Goal: Task Accomplishment & Management: Manage account settings

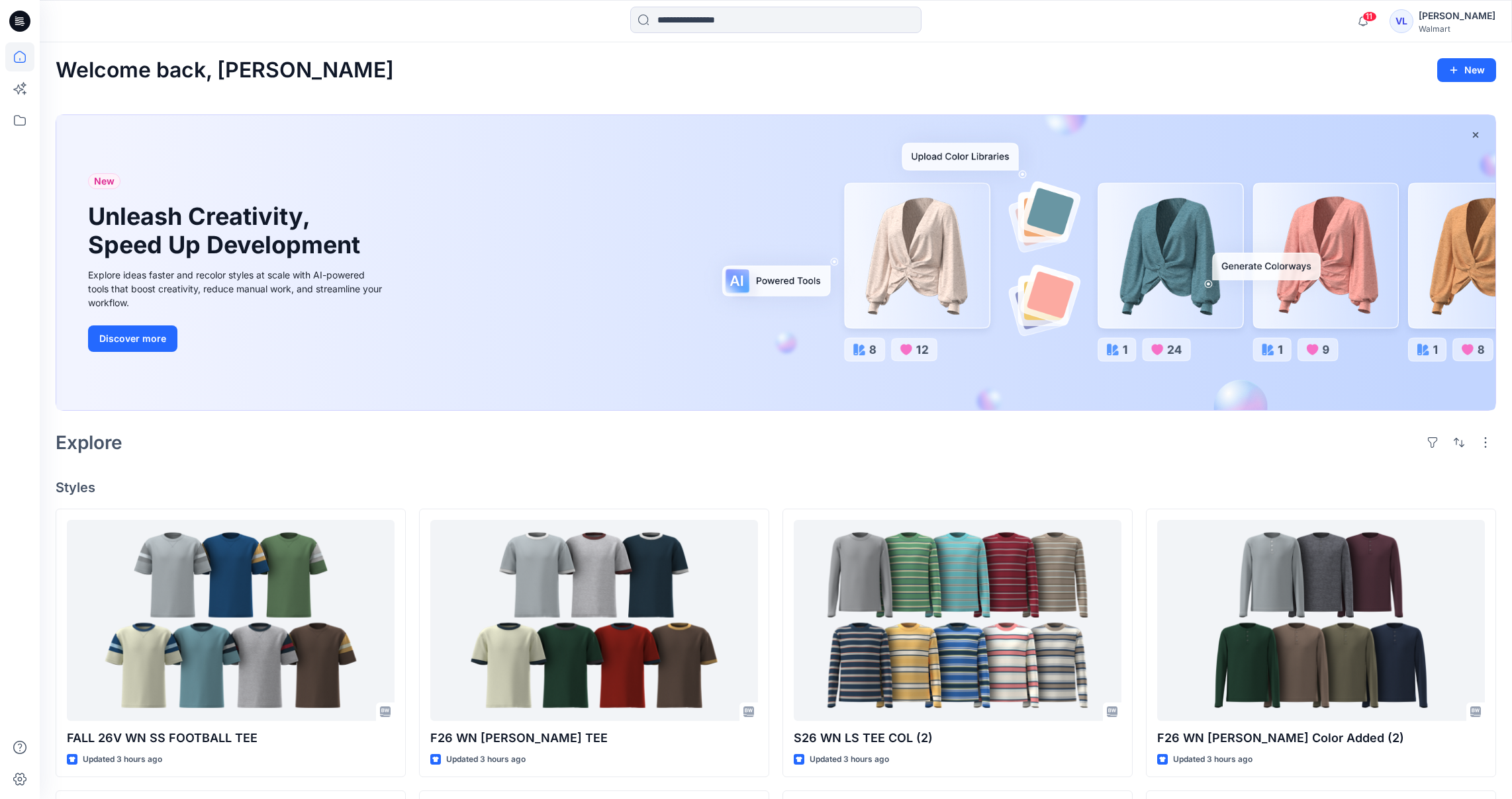
click at [1471, 24] on div "Walmart" at bounding box center [1456, 28] width 77 height 10
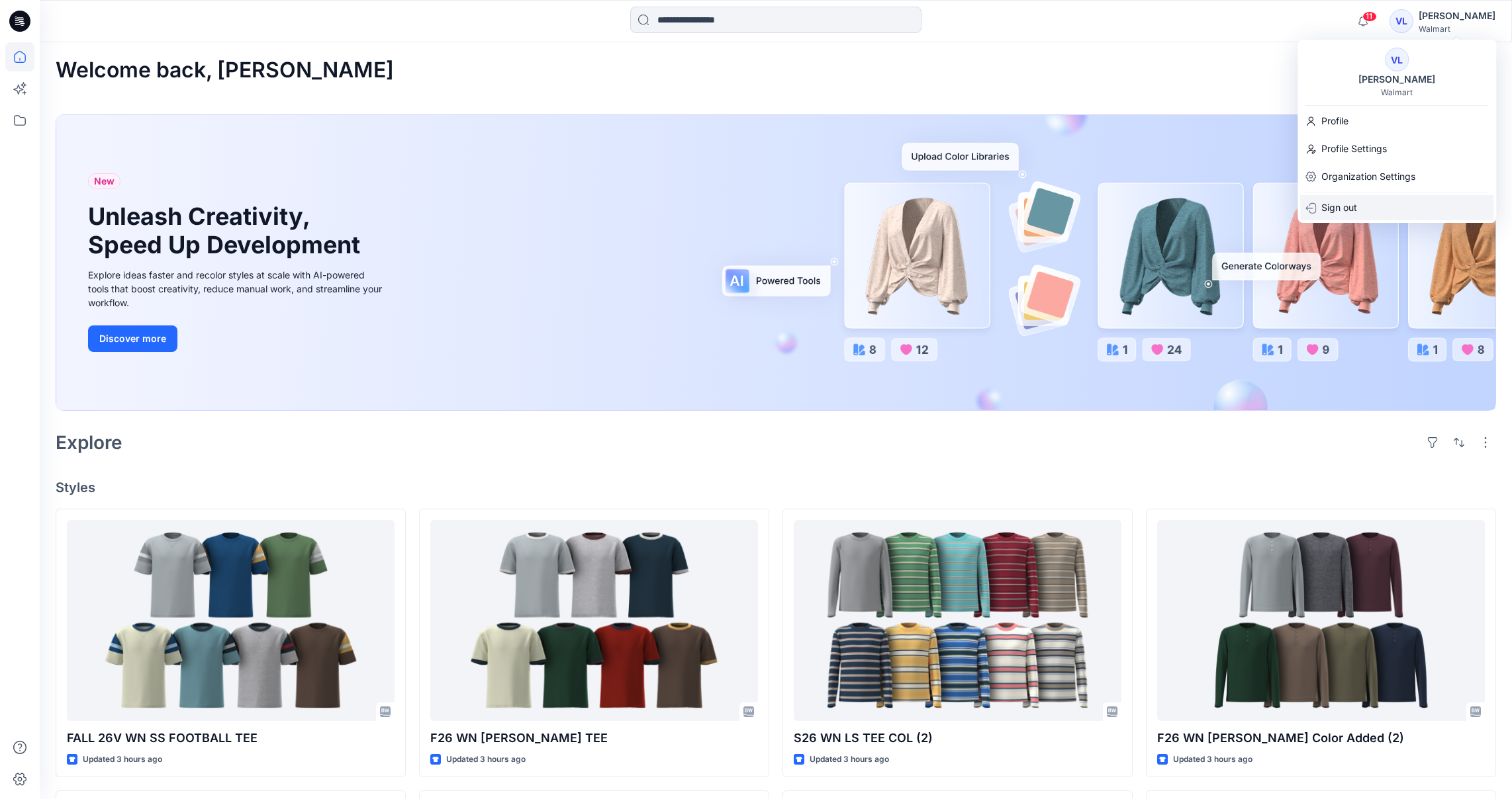
click at [1331, 200] on p "Sign out" at bounding box center [1339, 207] width 36 height 25
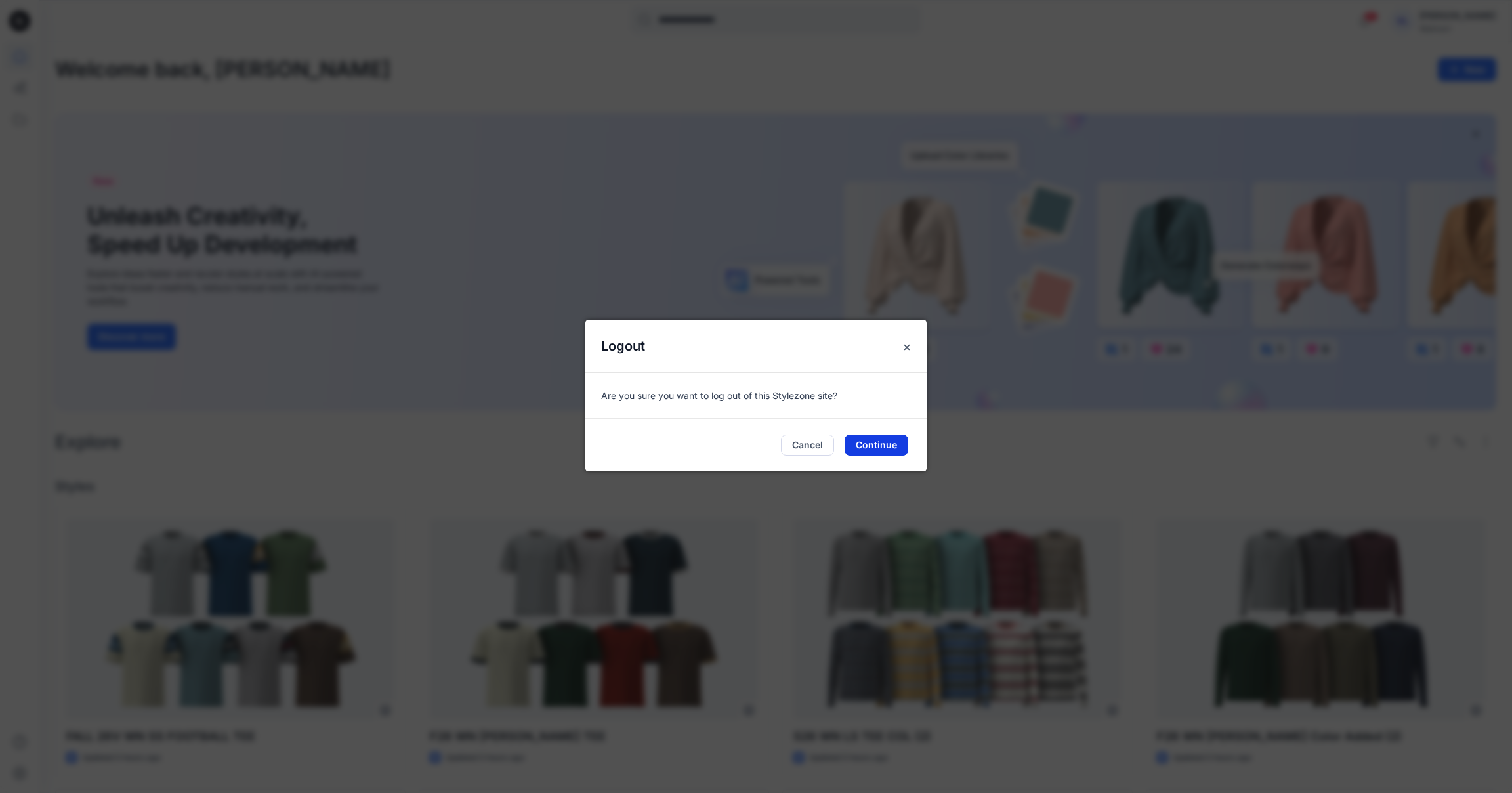
click at [881, 449] on button "Continue" at bounding box center [877, 445] width 63 height 21
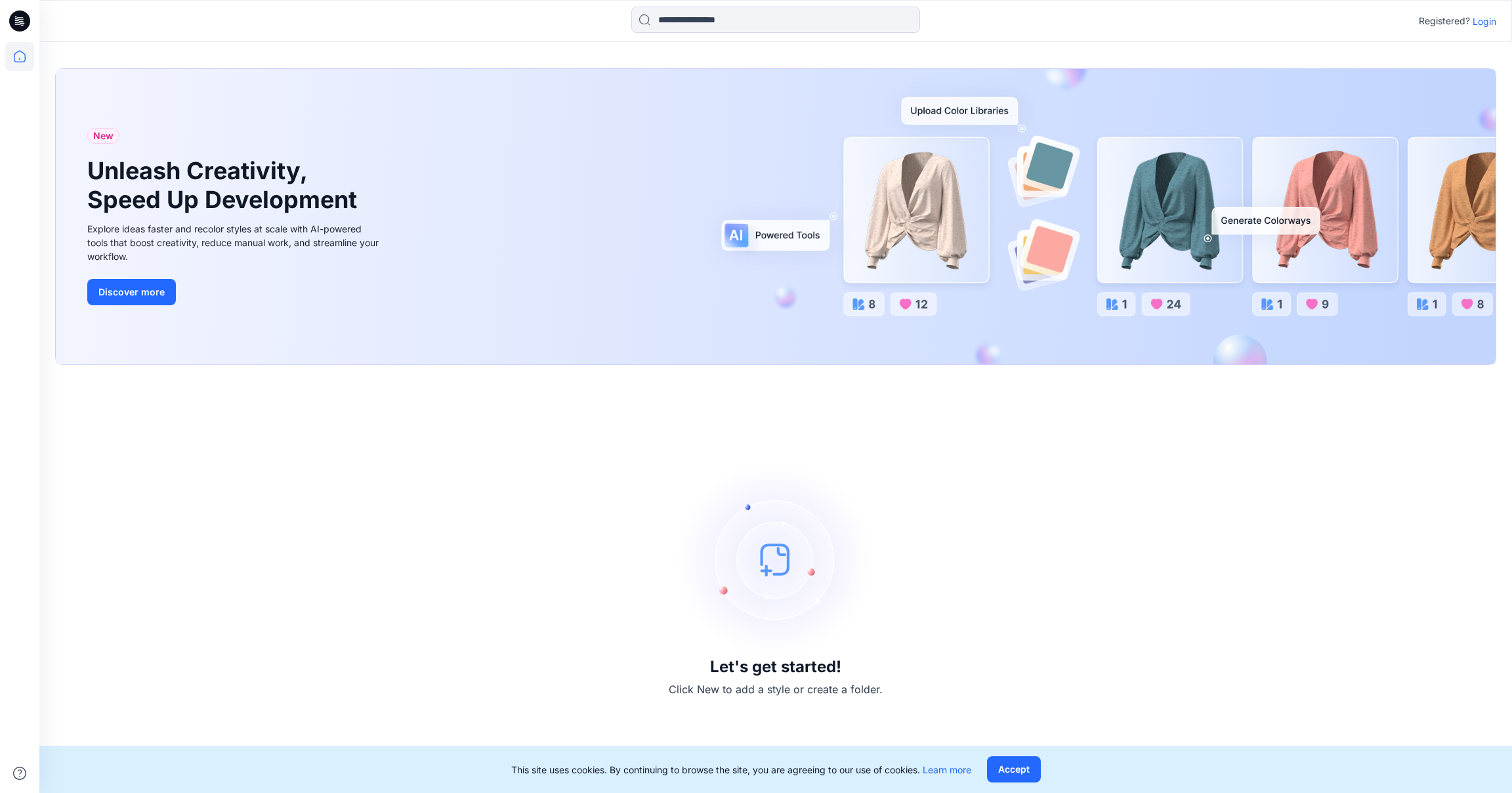
click at [1480, 29] on div "Registered? Login" at bounding box center [775, 21] width 1472 height 29
click at [1483, 21] on p "Login" at bounding box center [1484, 21] width 23 height 14
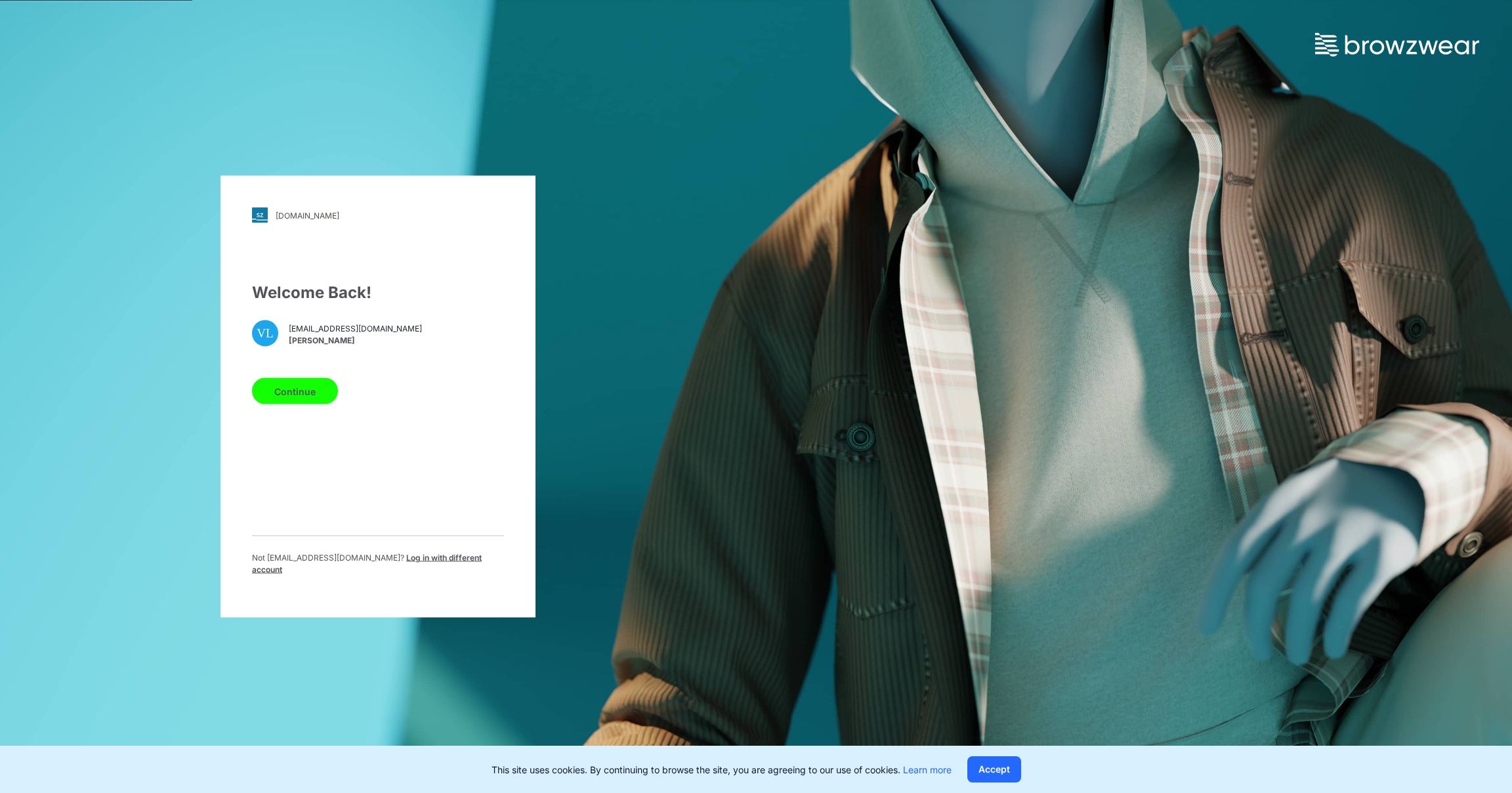
click at [367, 558] on span "Log in with different account" at bounding box center [367, 563] width 230 height 22
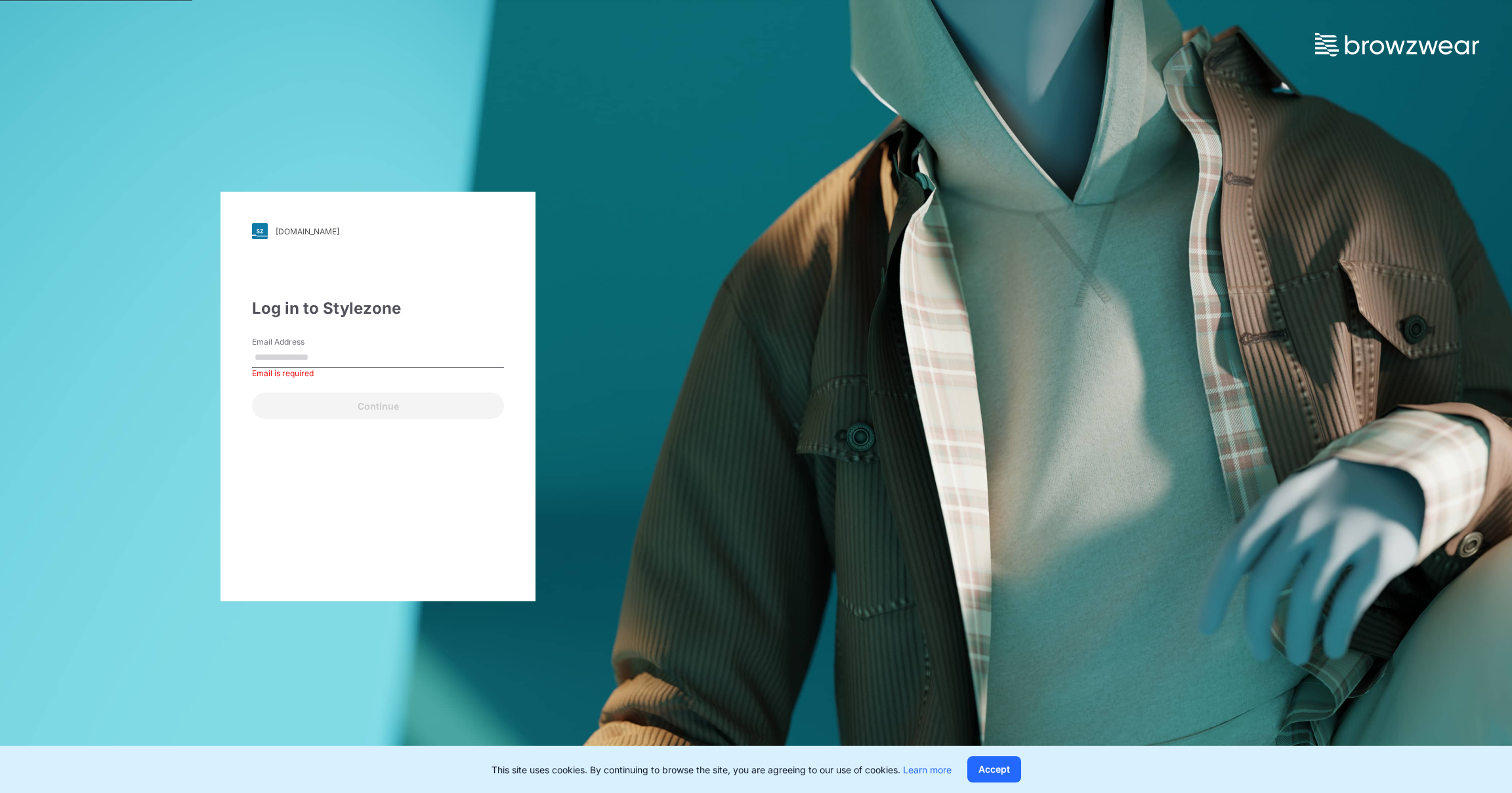
type input "**********"
click at [402, 400] on button "Continue" at bounding box center [379, 405] width 252 height 26
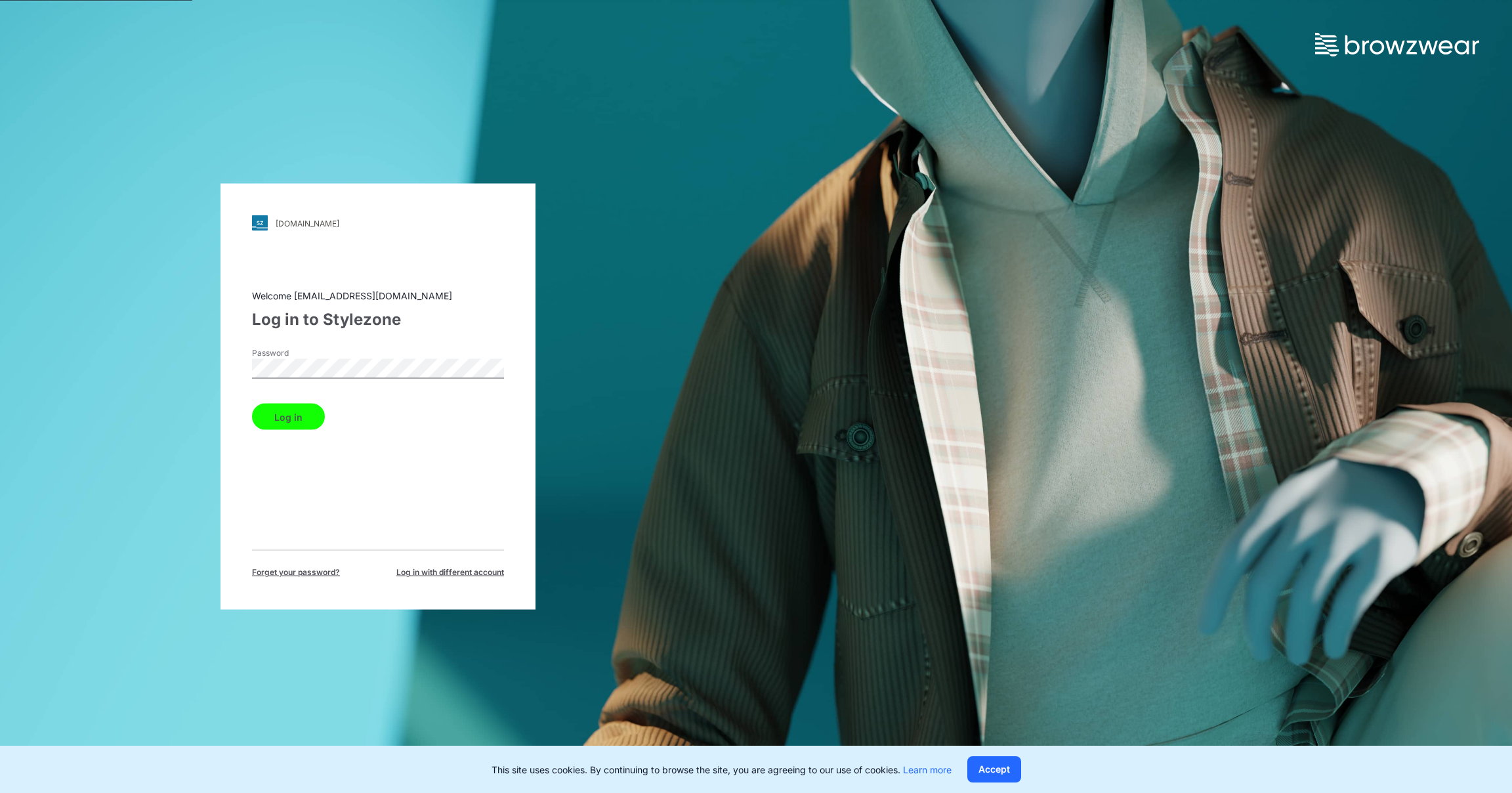
click at [294, 417] on button "Log in" at bounding box center [289, 417] width 73 height 26
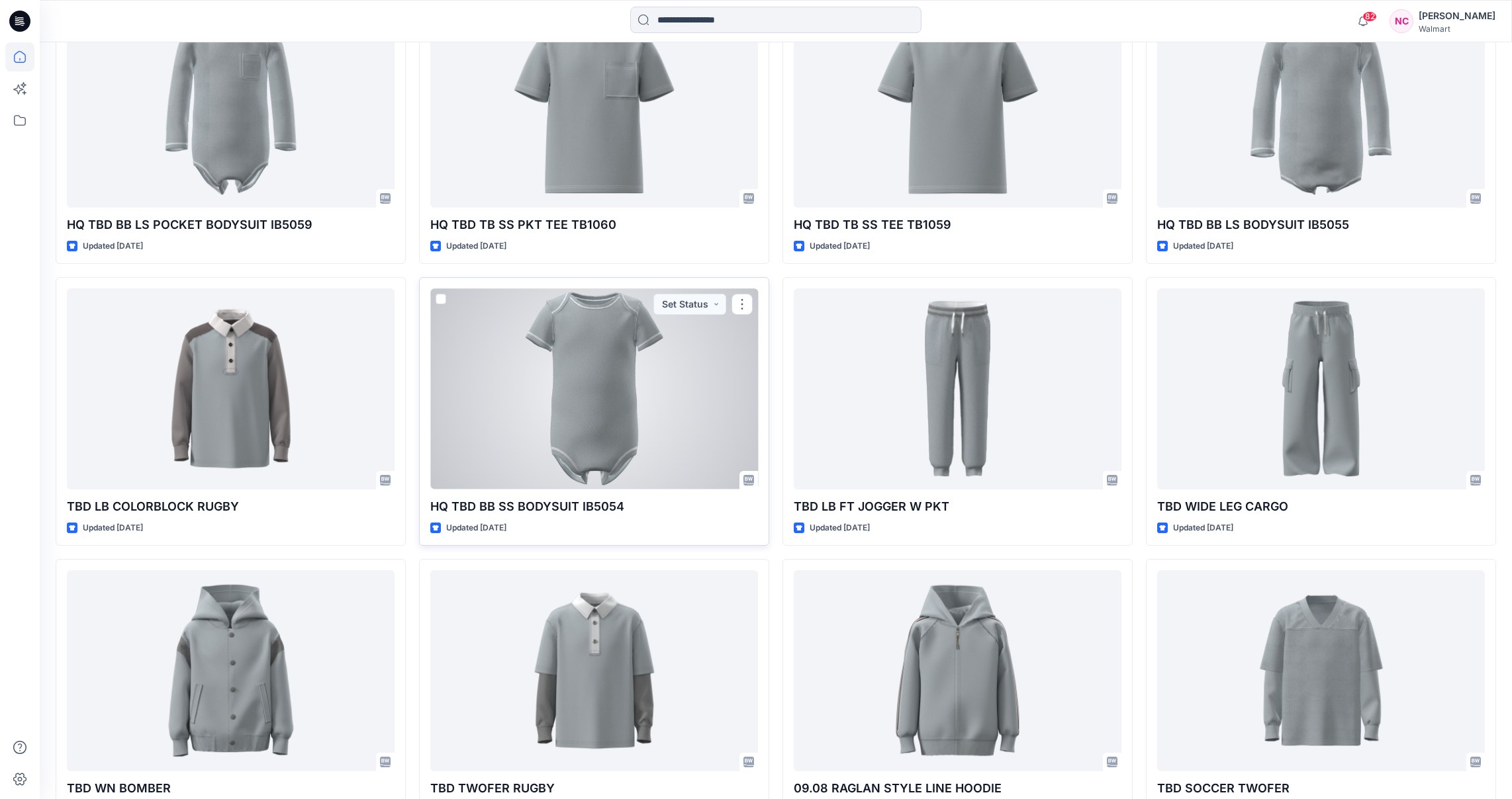
scroll to position [523, 0]
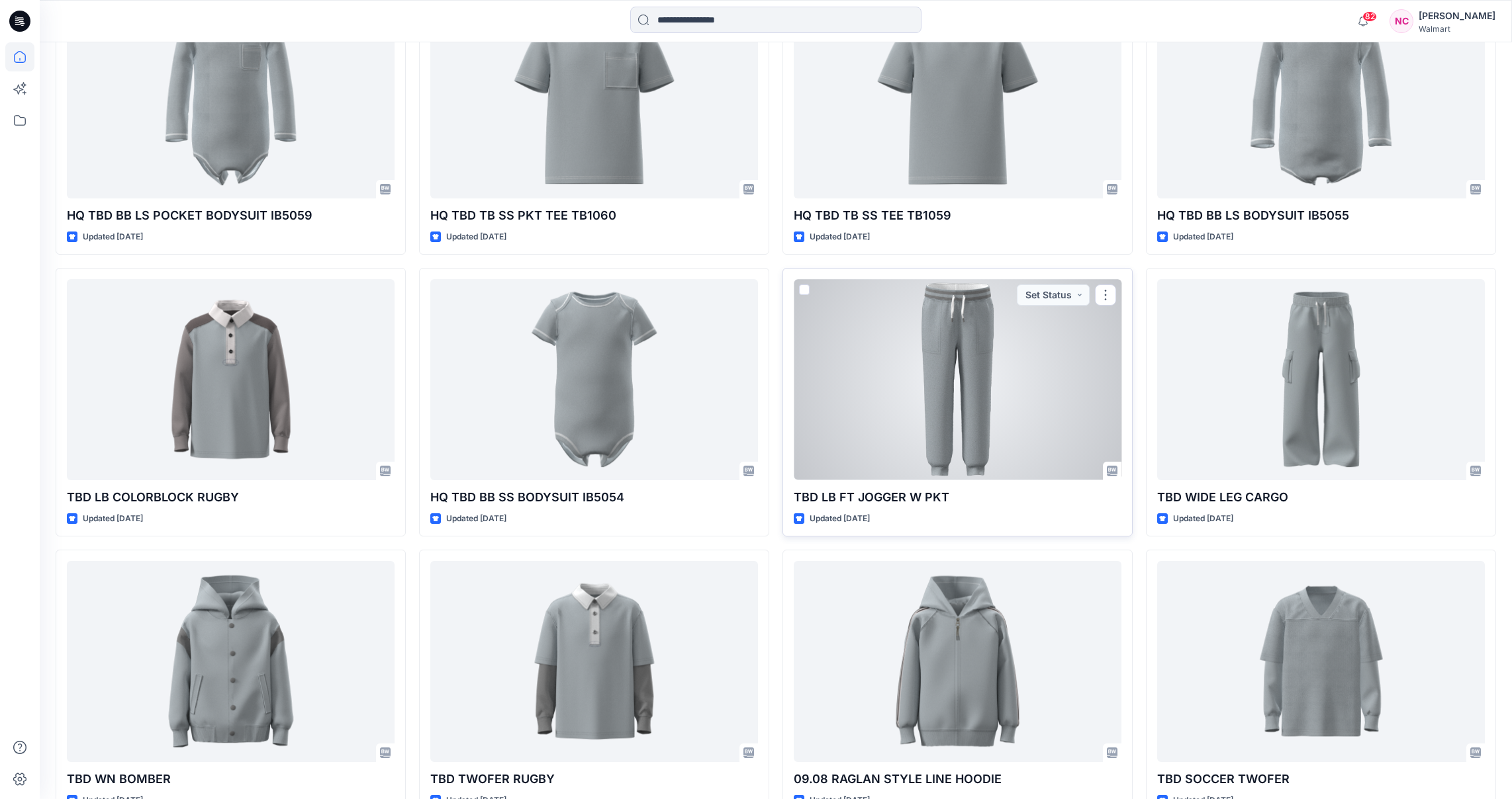
click at [972, 325] on div at bounding box center [957, 380] width 328 height 201
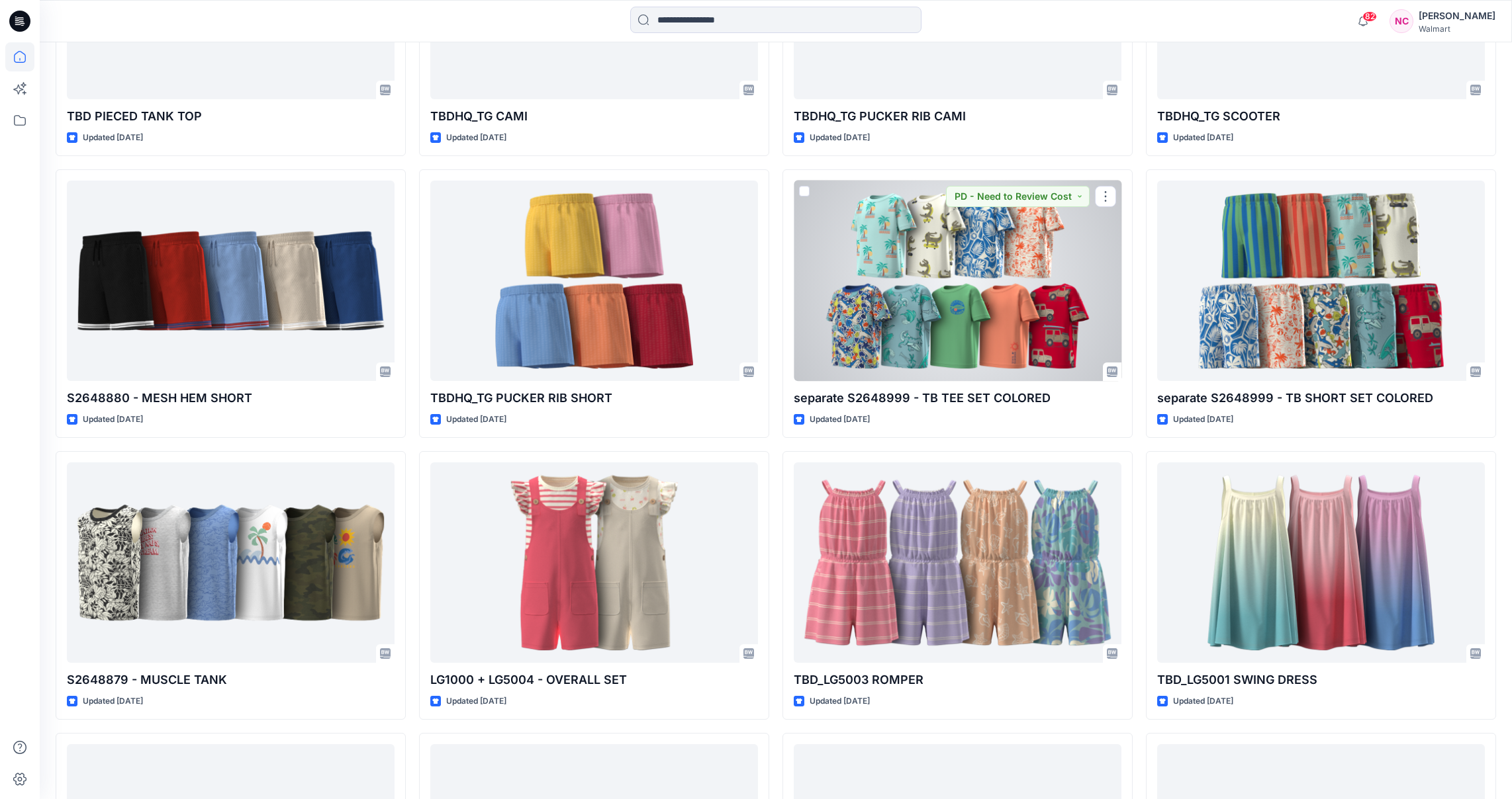
scroll to position [3724, 0]
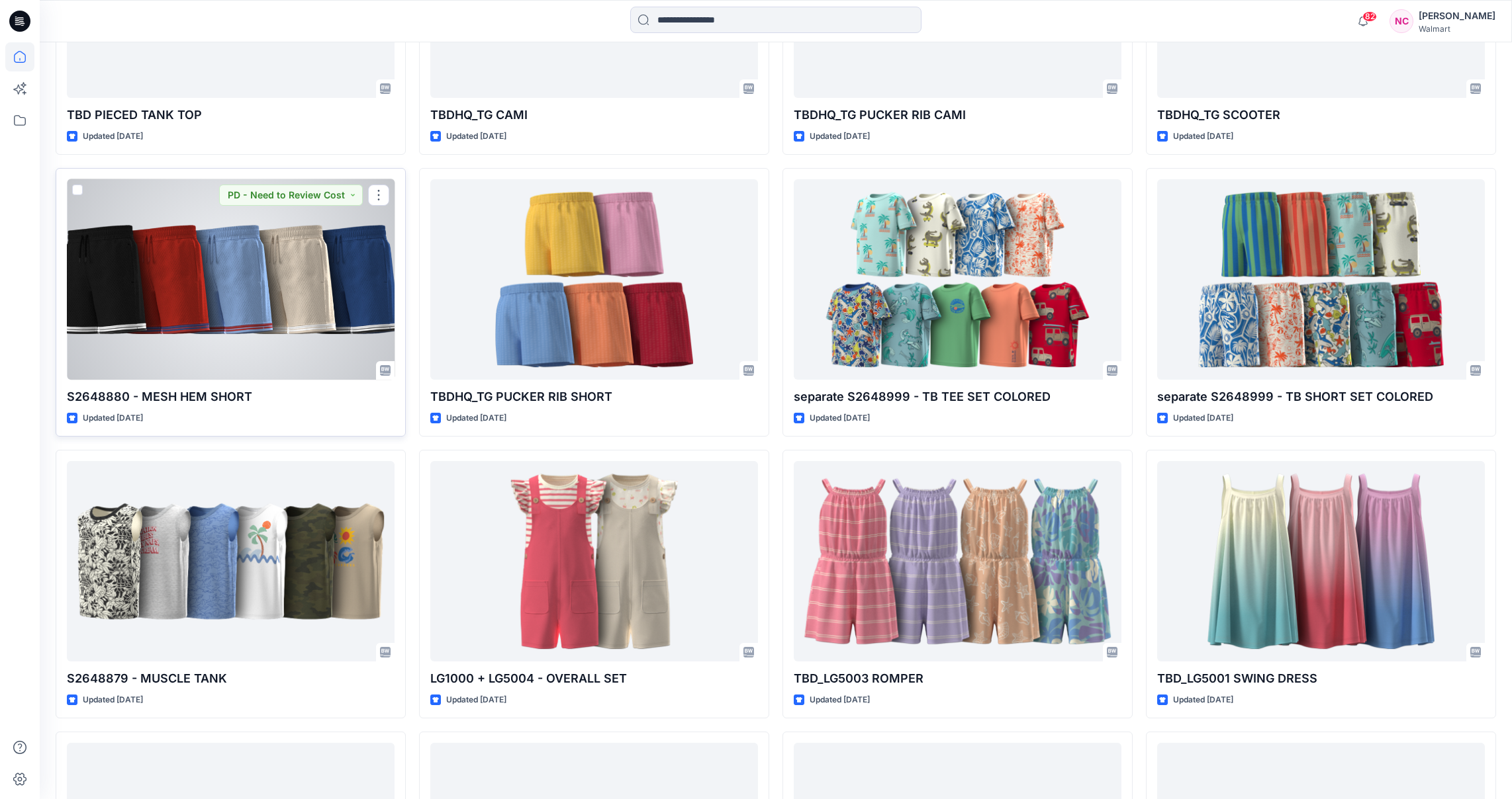
click at [175, 301] on div at bounding box center [231, 280] width 328 height 201
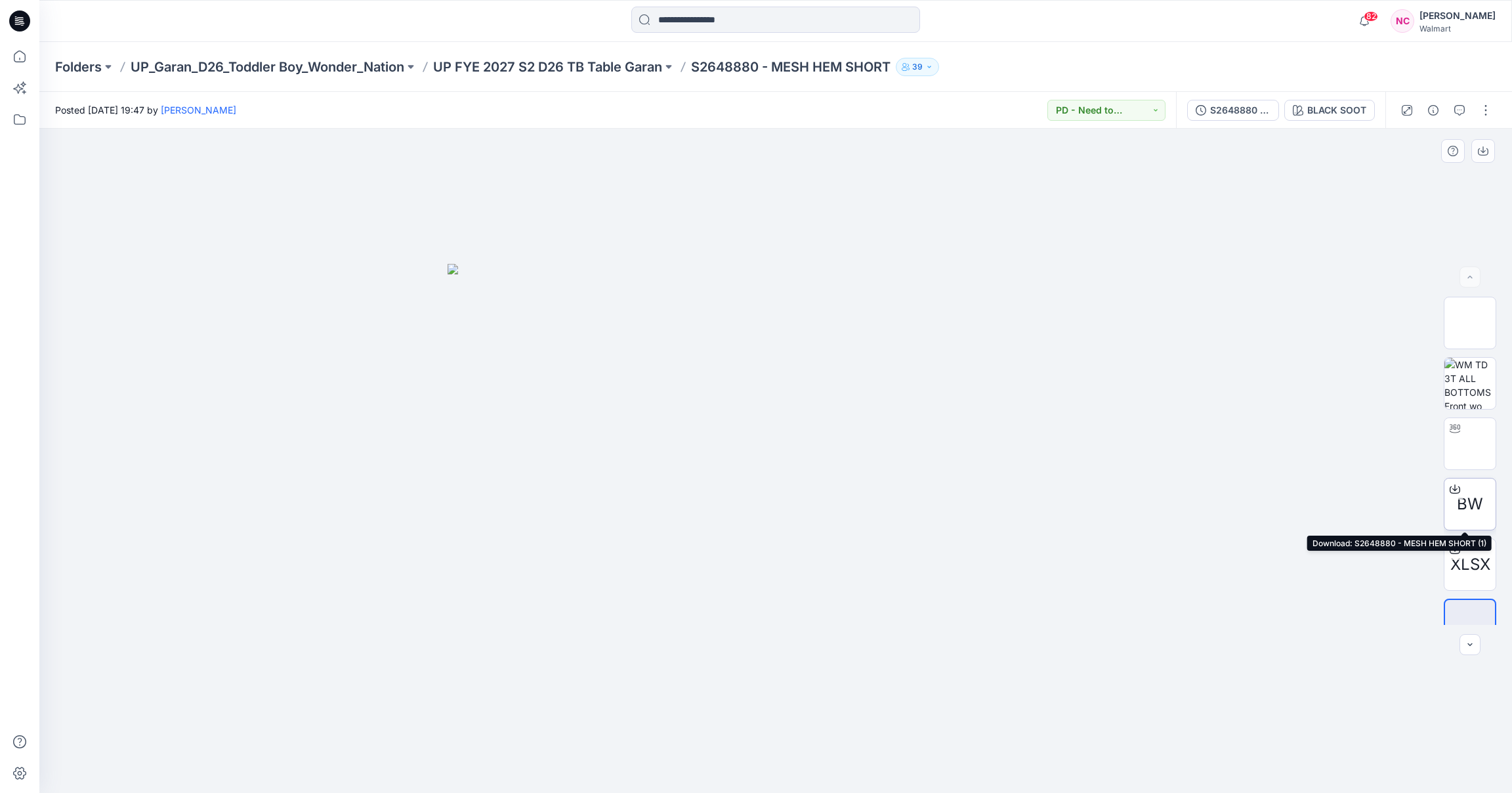
click at [1453, 491] on icon at bounding box center [1455, 489] width 11 height 11
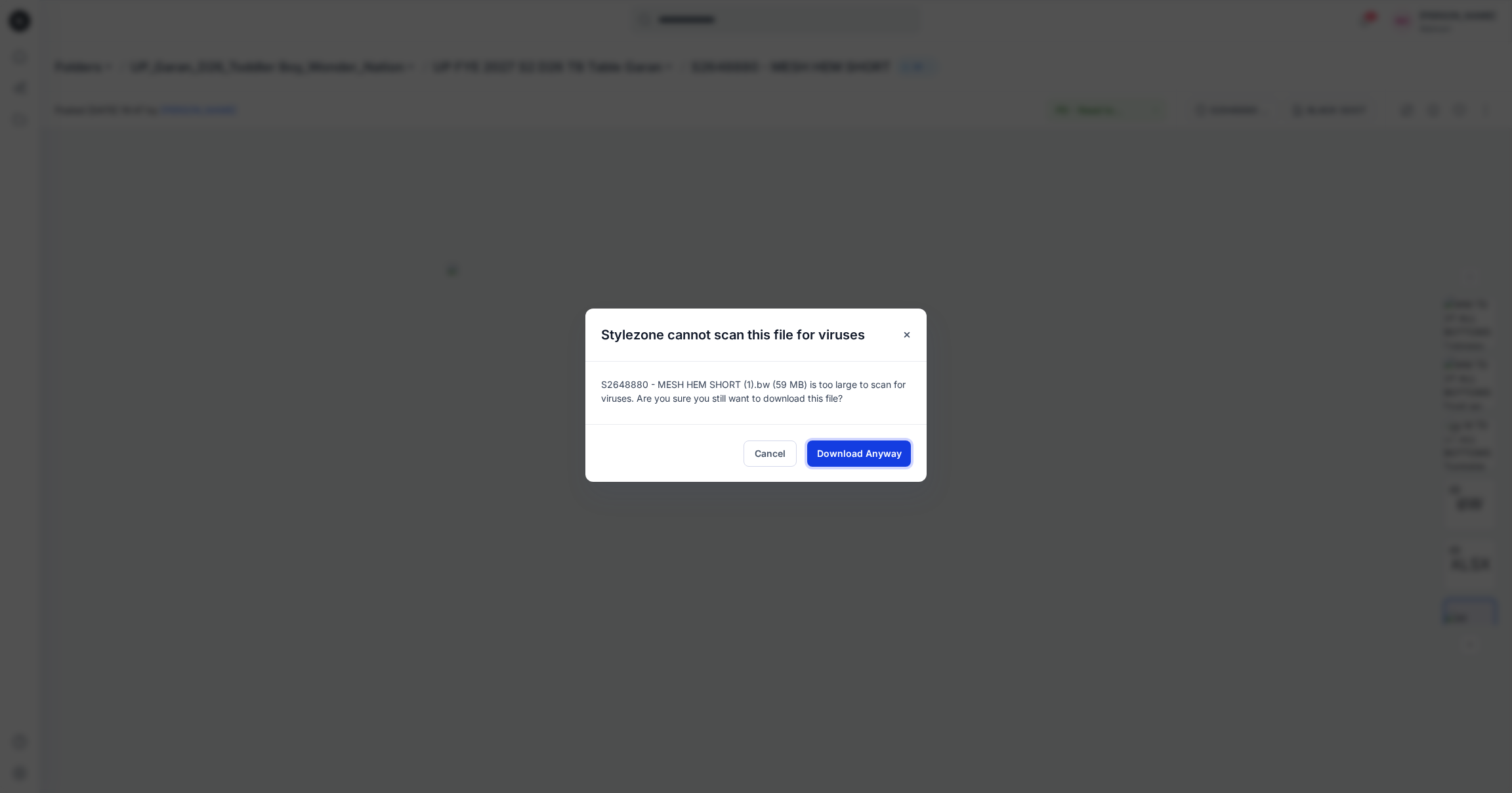
click at [849, 452] on span "Download Anyway" at bounding box center [859, 454] width 85 height 14
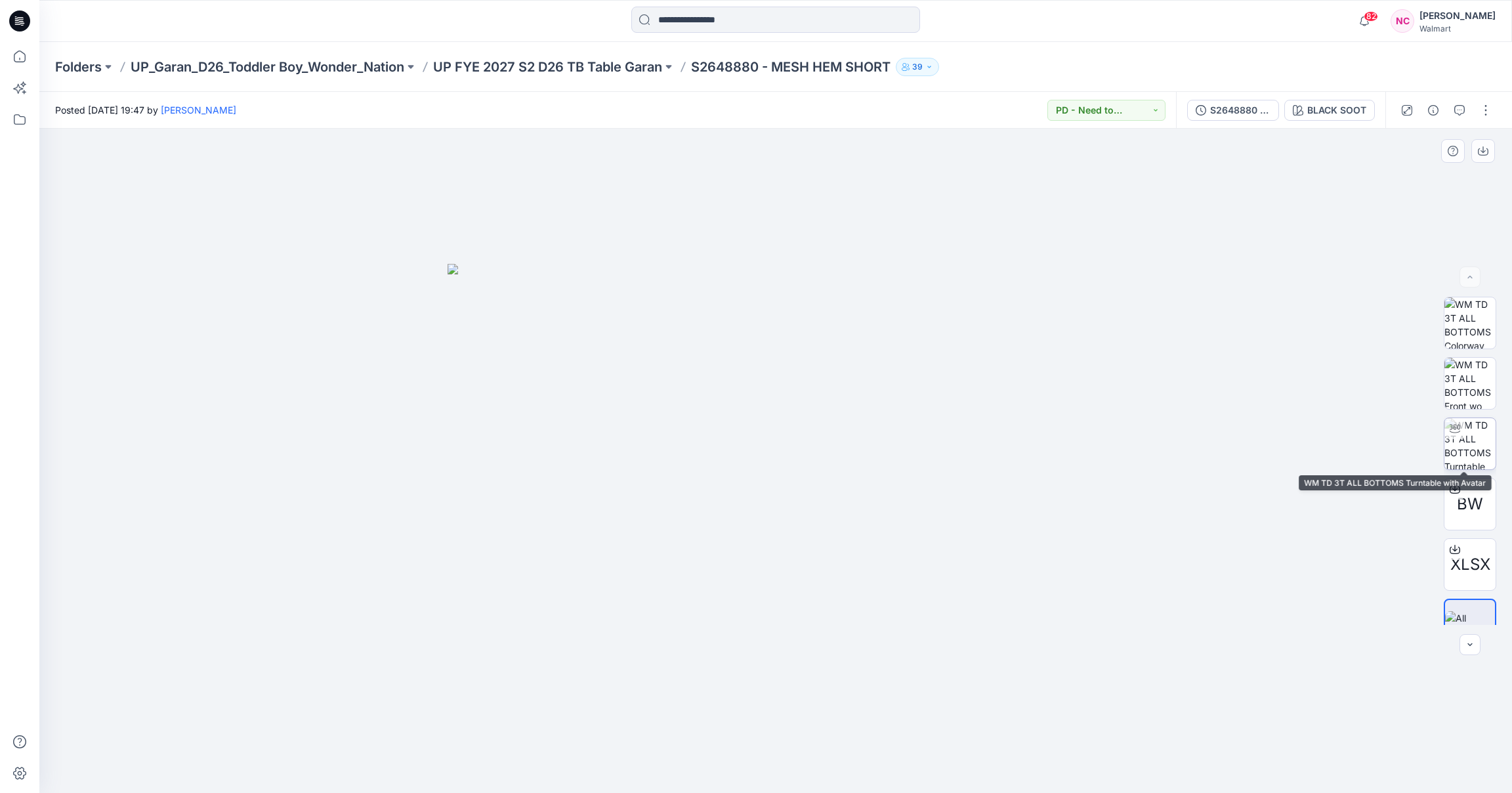
click at [1461, 443] on img at bounding box center [1470, 444] width 51 height 51
drag, startPoint x: 809, startPoint y: 426, endPoint x: 574, endPoint y: 426, distance: 235.0
click at [574, 426] on div at bounding box center [775, 460] width 1473 height 664
click at [1148, 474] on div at bounding box center [775, 460] width 1473 height 664
click at [1467, 615] on img at bounding box center [1470, 625] width 51 height 27
